Goal: Transaction & Acquisition: Subscribe to service/newsletter

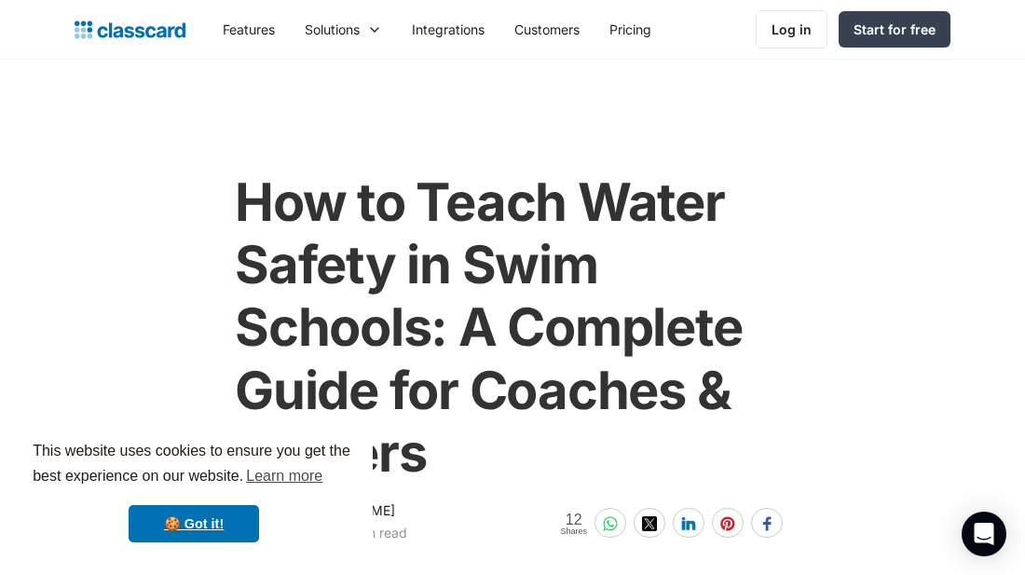
click at [887, 48] on div "Log in Log in Start for free" at bounding box center [853, 29] width 195 height 38
click at [891, 26] on div "Start for free" at bounding box center [895, 30] width 82 height 20
click at [990, 530] on icon "Open Intercom Messenger" at bounding box center [983, 534] width 21 height 24
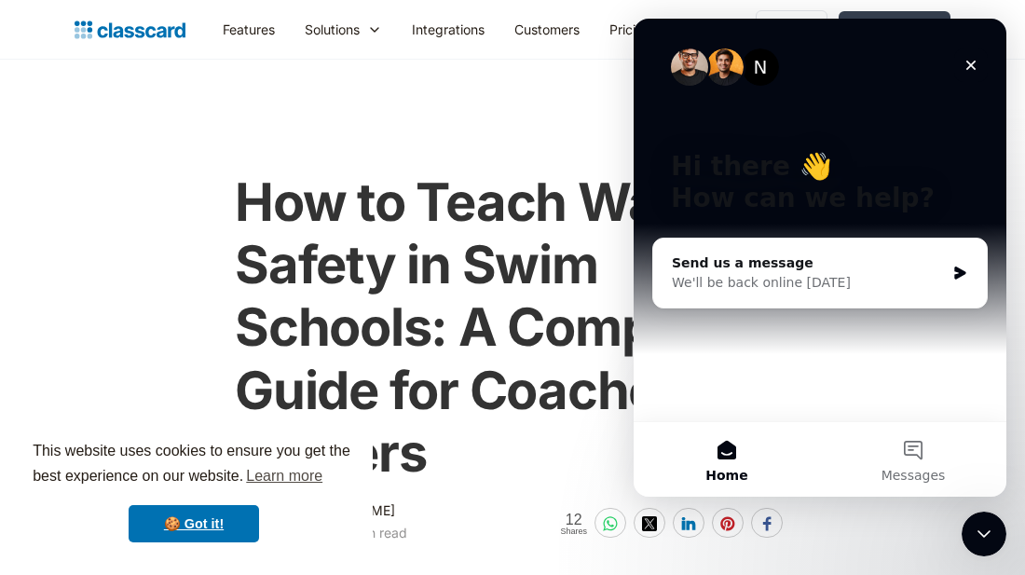
click at [966, 60] on icon "Close" at bounding box center [971, 65] width 15 height 15
